Goal: Check status: Check status

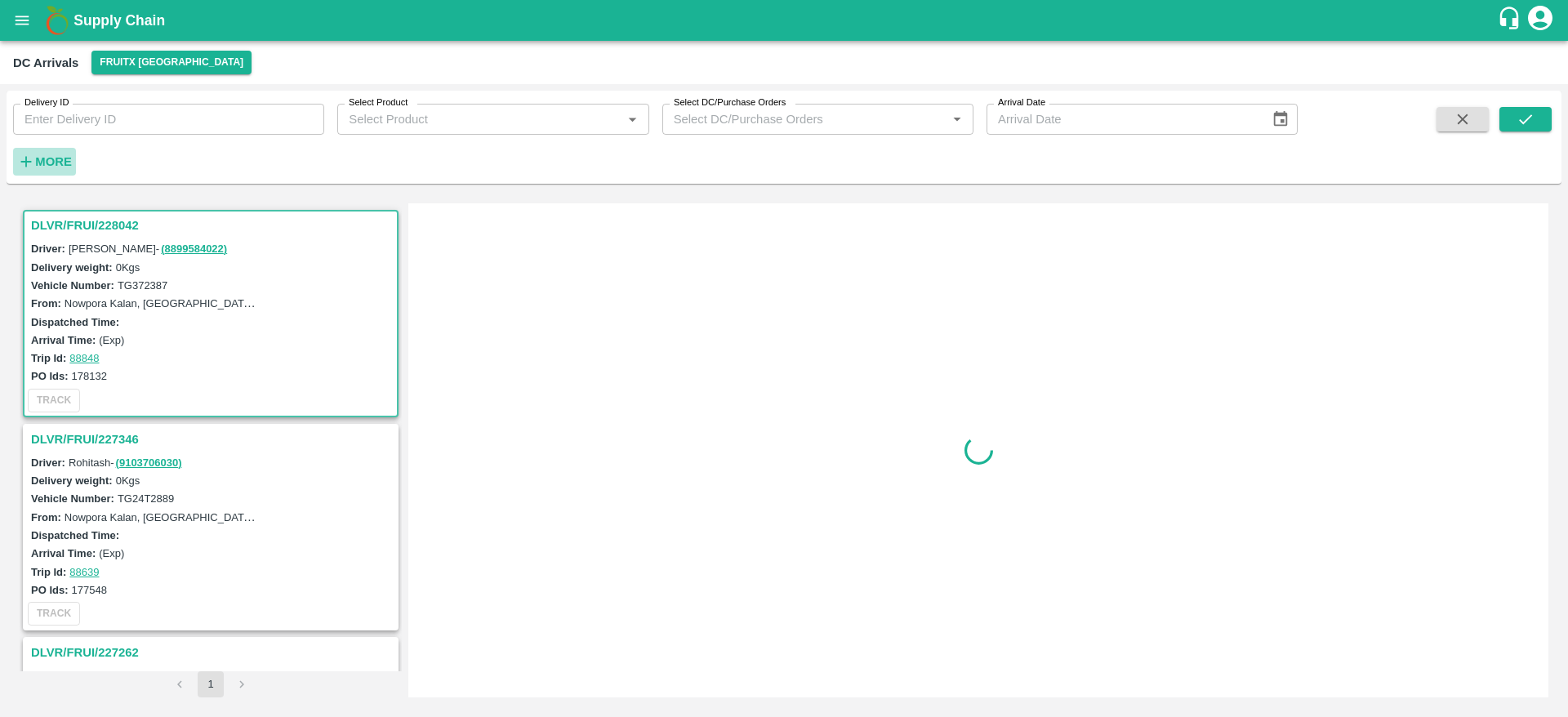
click at [45, 148] on button "More" at bounding box center [45, 162] width 63 height 28
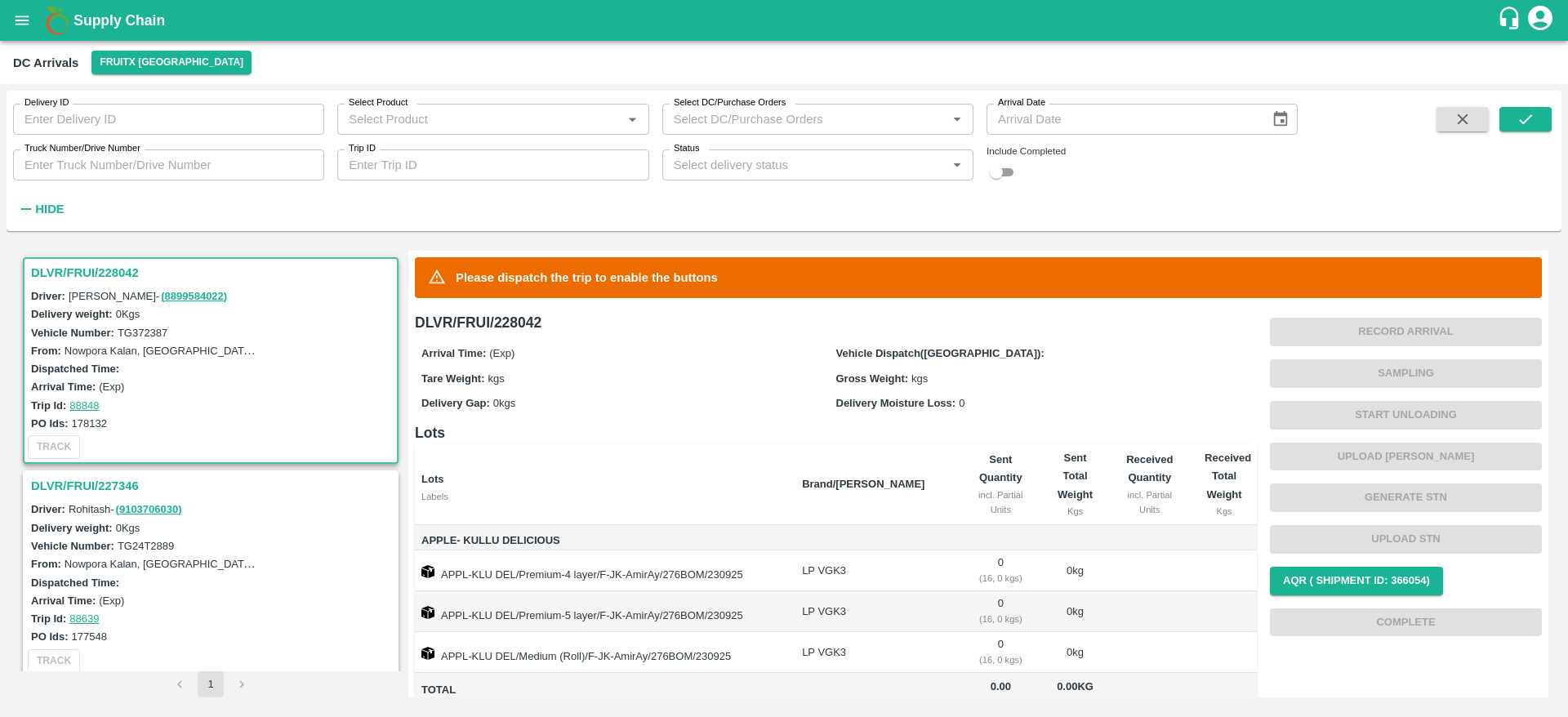
click at [1007, 177] on input "checkbox" at bounding box center [996, 172] width 59 height 19
checkbox input "true"
click at [1528, 121] on icon "submit" at bounding box center [1525, 119] width 18 height 18
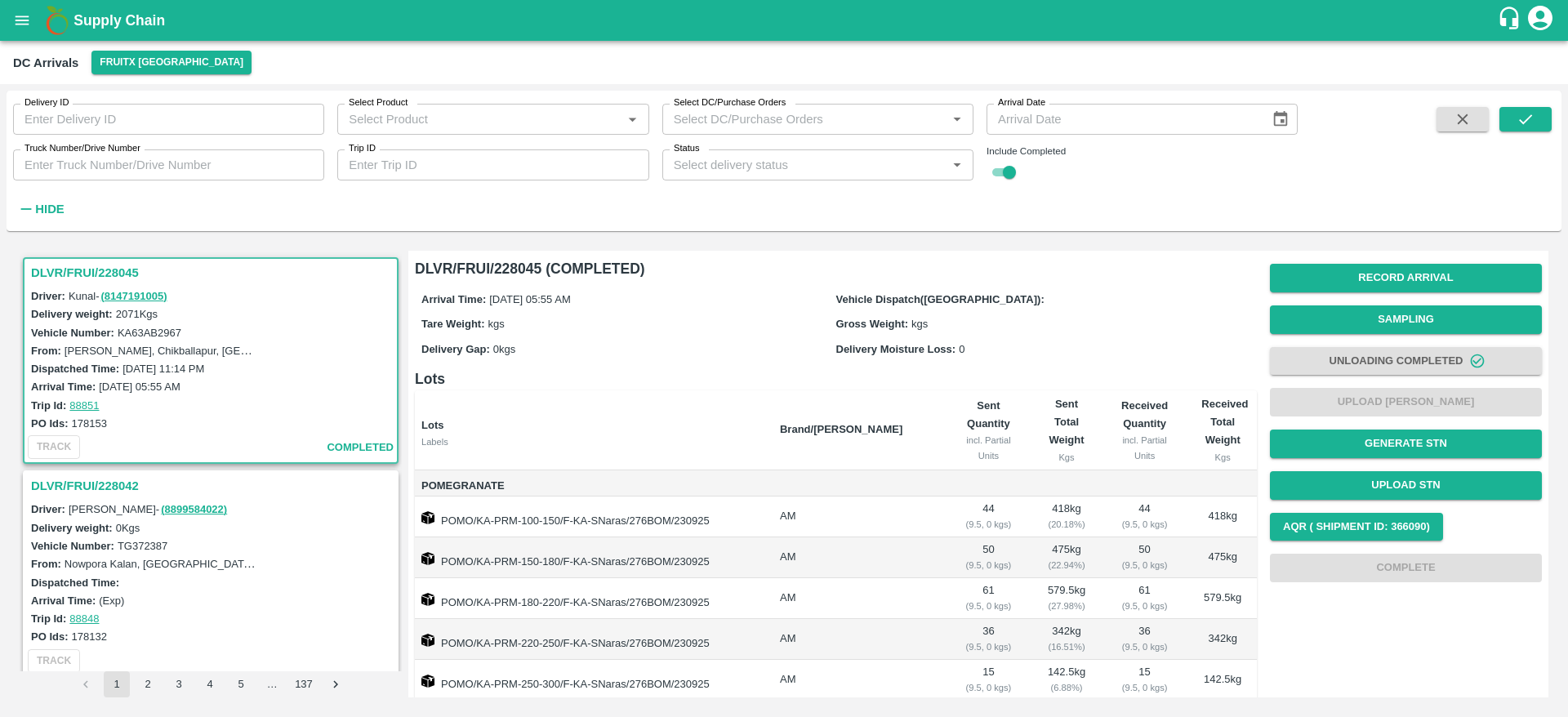
click at [109, 487] on h3 "DLVR/FRUI/228042" at bounding box center [213, 486] width 364 height 21
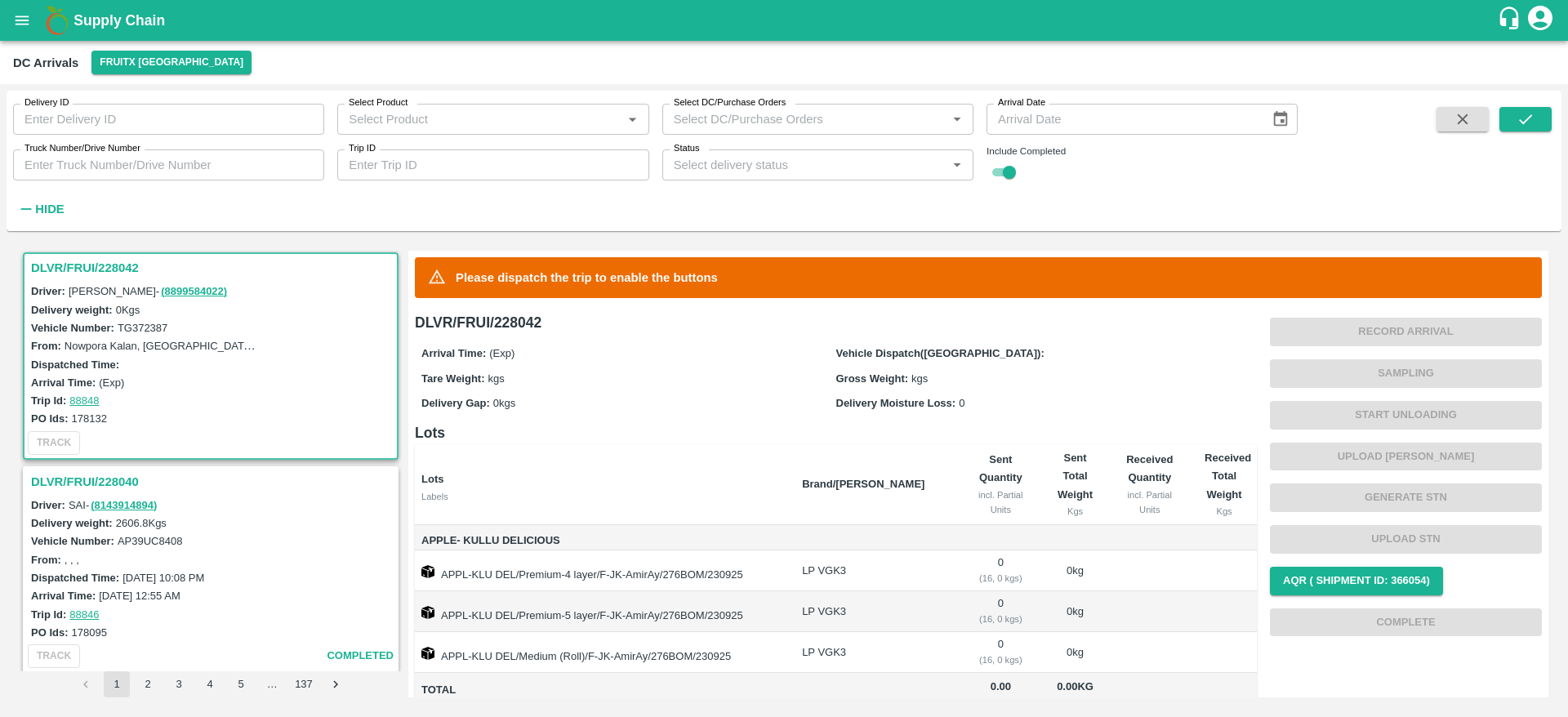
scroll to position [220, 0]
click at [109, 487] on h3 "DLVR/FRUI/228040" at bounding box center [213, 480] width 364 height 21
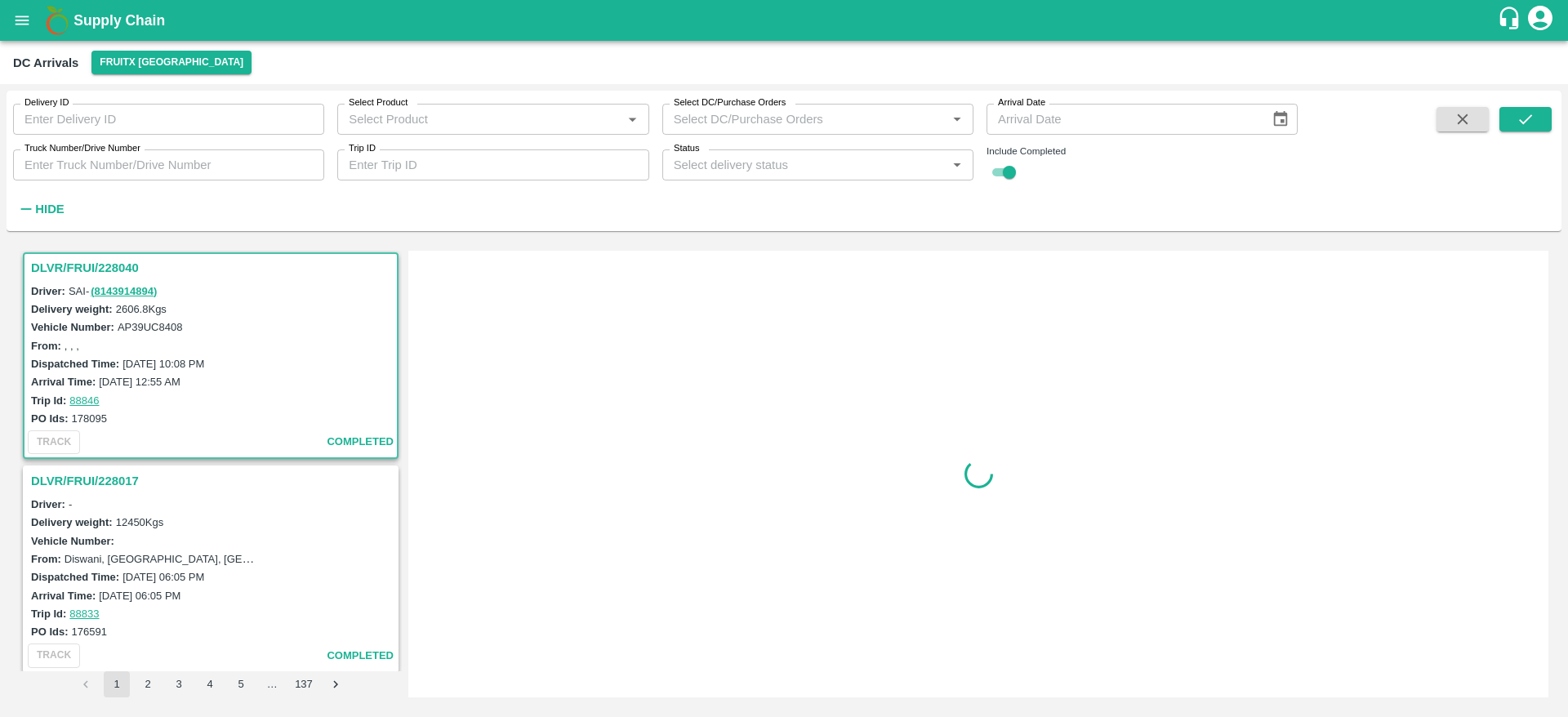
scroll to position [434, 0]
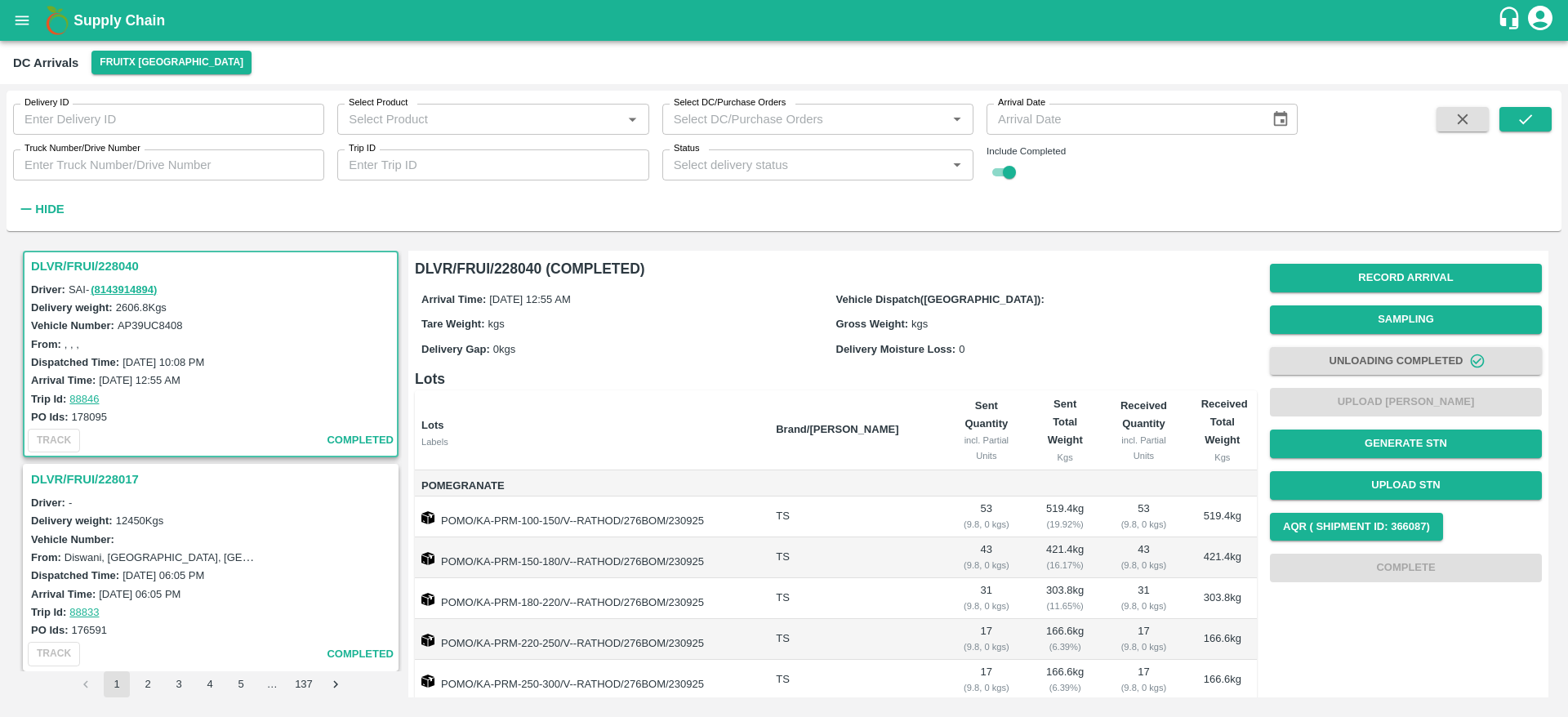
click at [100, 482] on h3 "DLVR/FRUI/228017" at bounding box center [213, 479] width 364 height 21
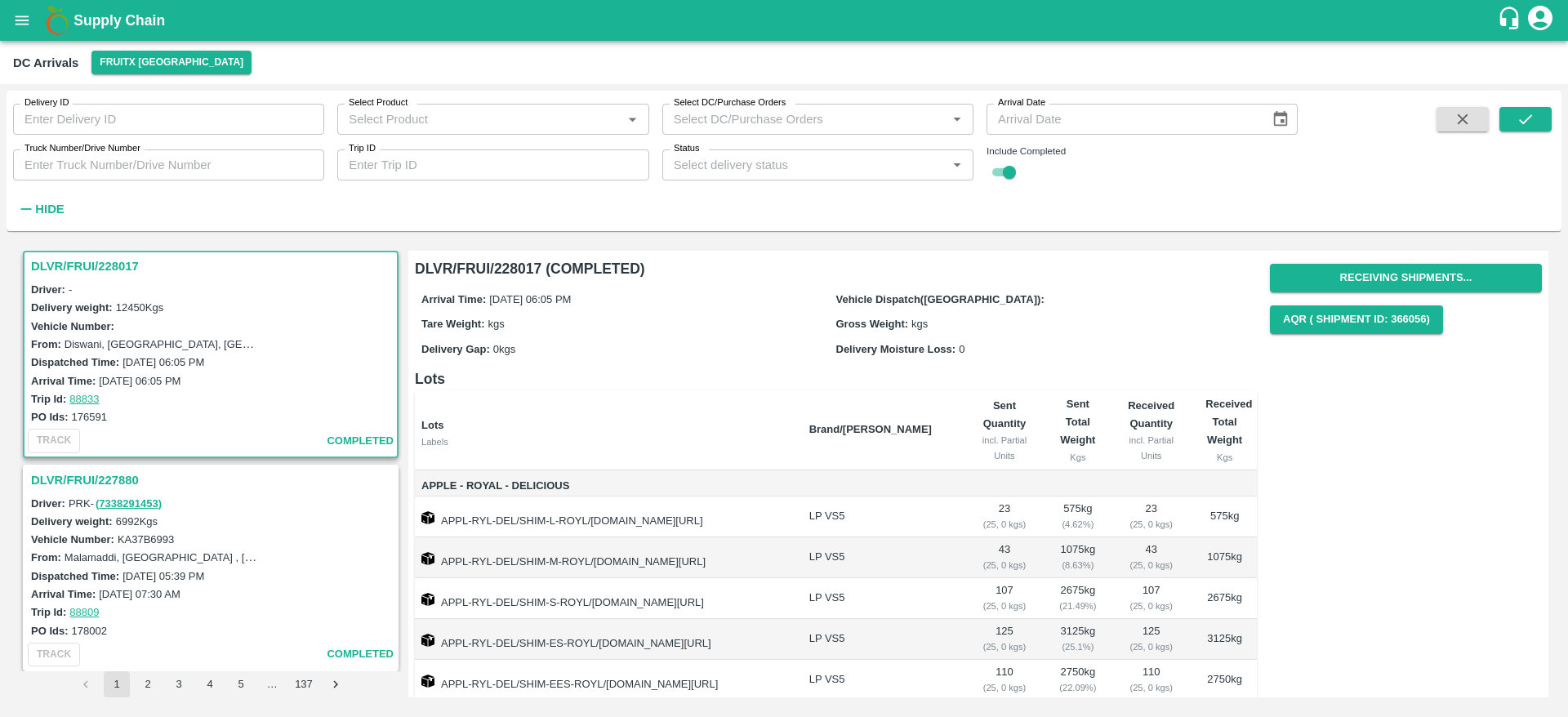
scroll to position [84, 0]
